Goal: Check status: Check status

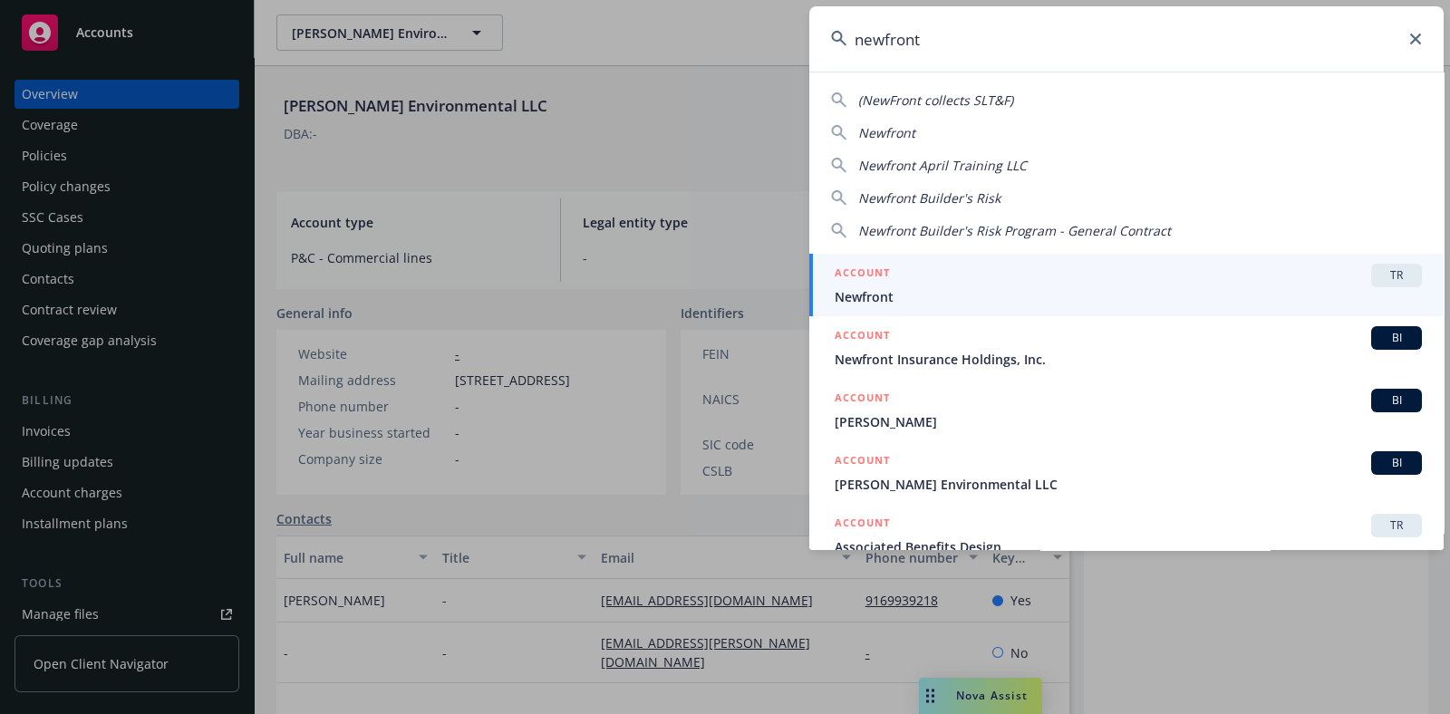
scroll to position [212, 0]
